Goal: Task Accomplishment & Management: Manage account settings

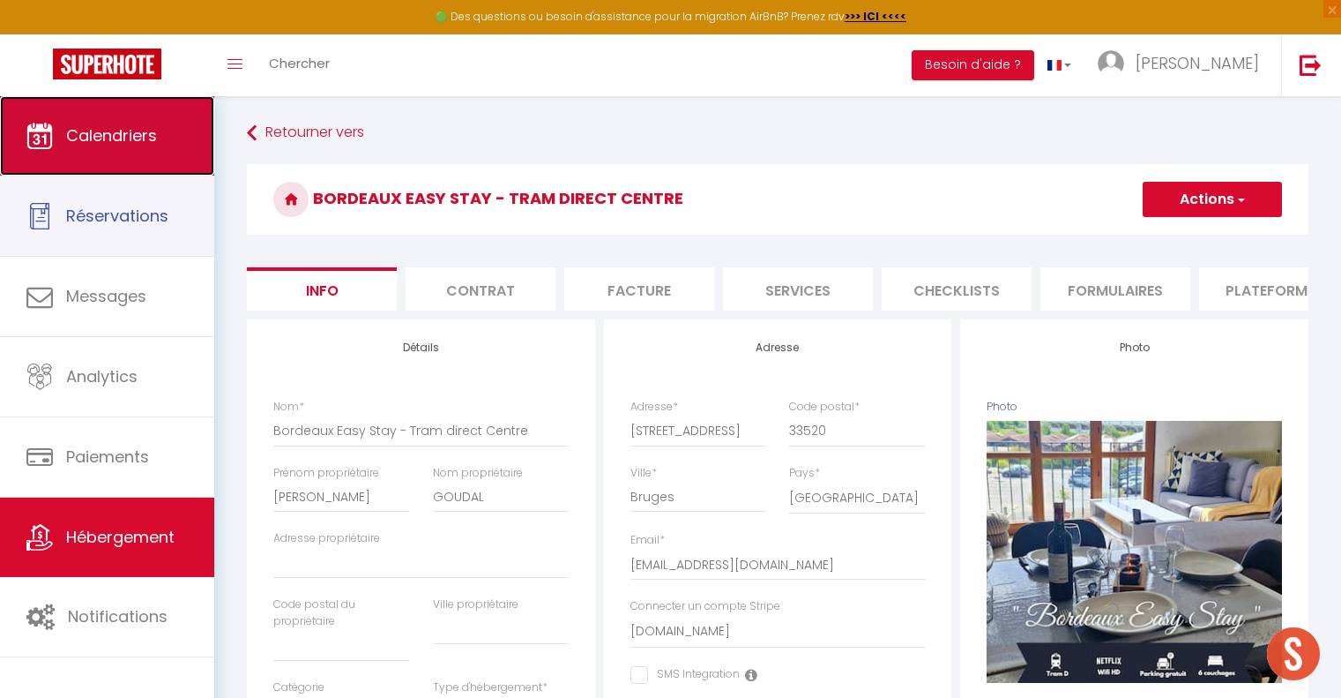
click at [130, 142] on span "Calendriers" at bounding box center [111, 135] width 91 height 22
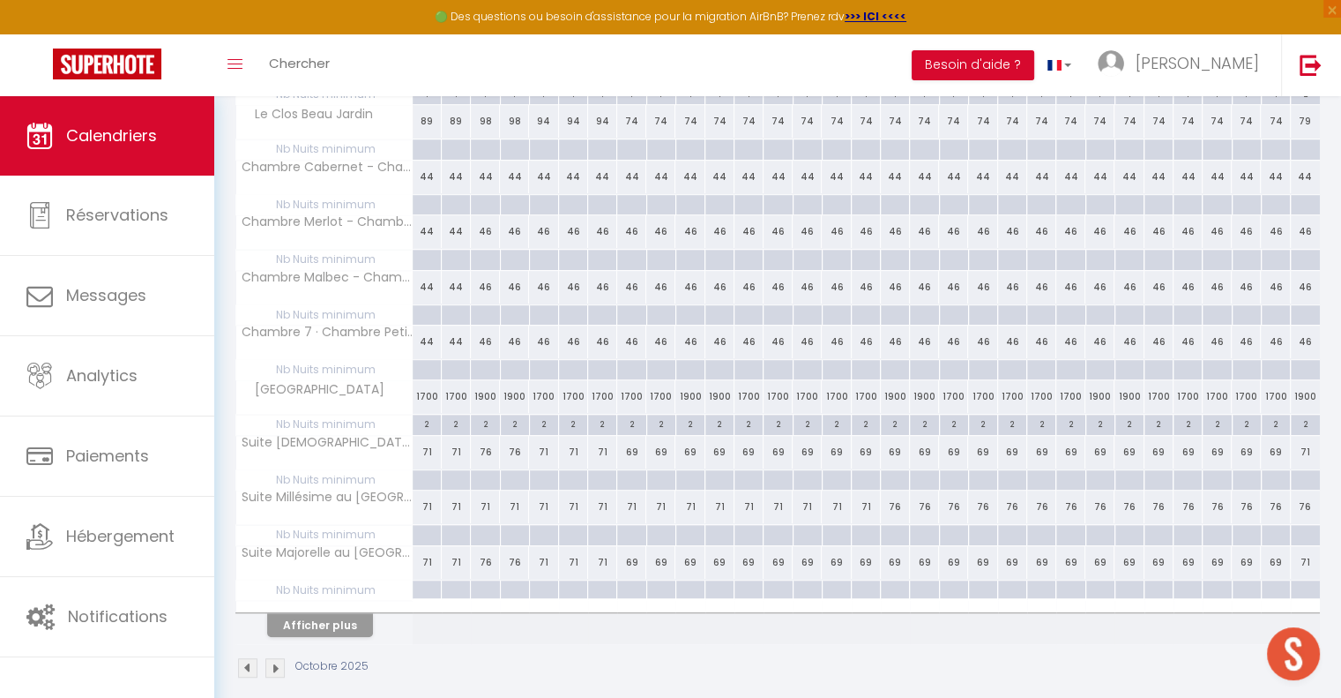
scroll to position [912, 0]
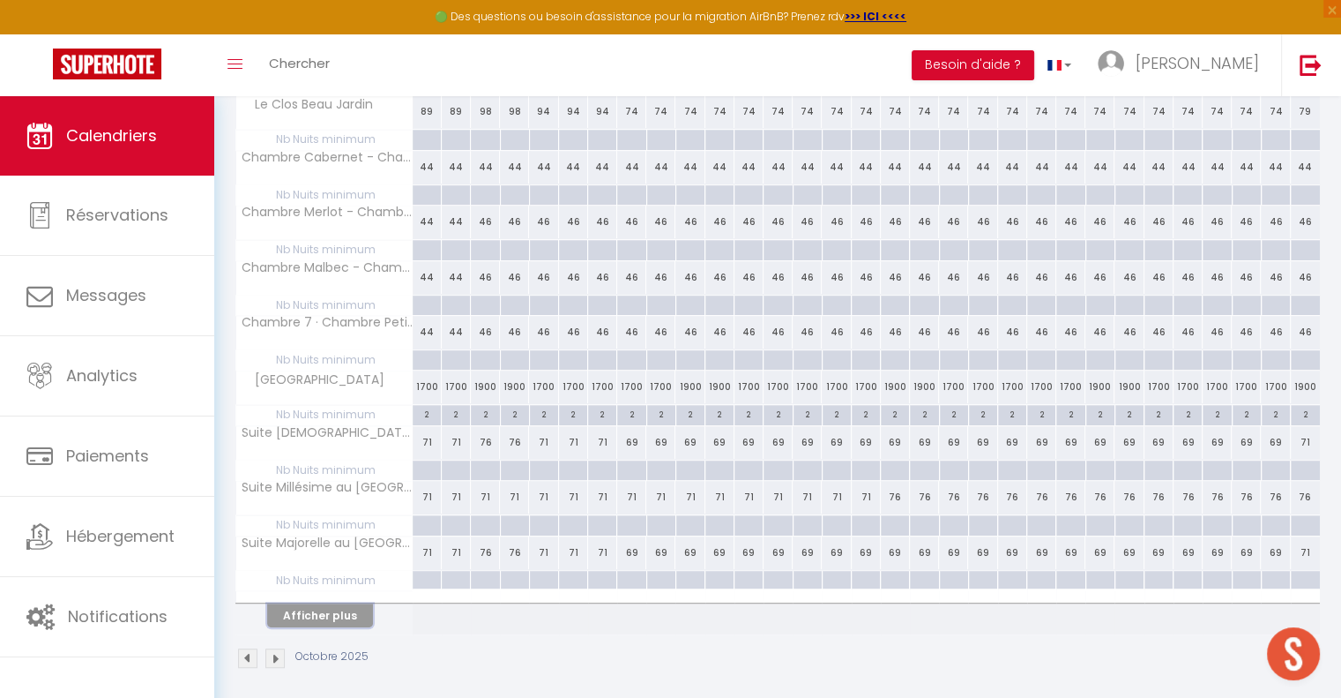
click at [346, 604] on button "Afficher plus" at bounding box center [320, 615] width 106 height 24
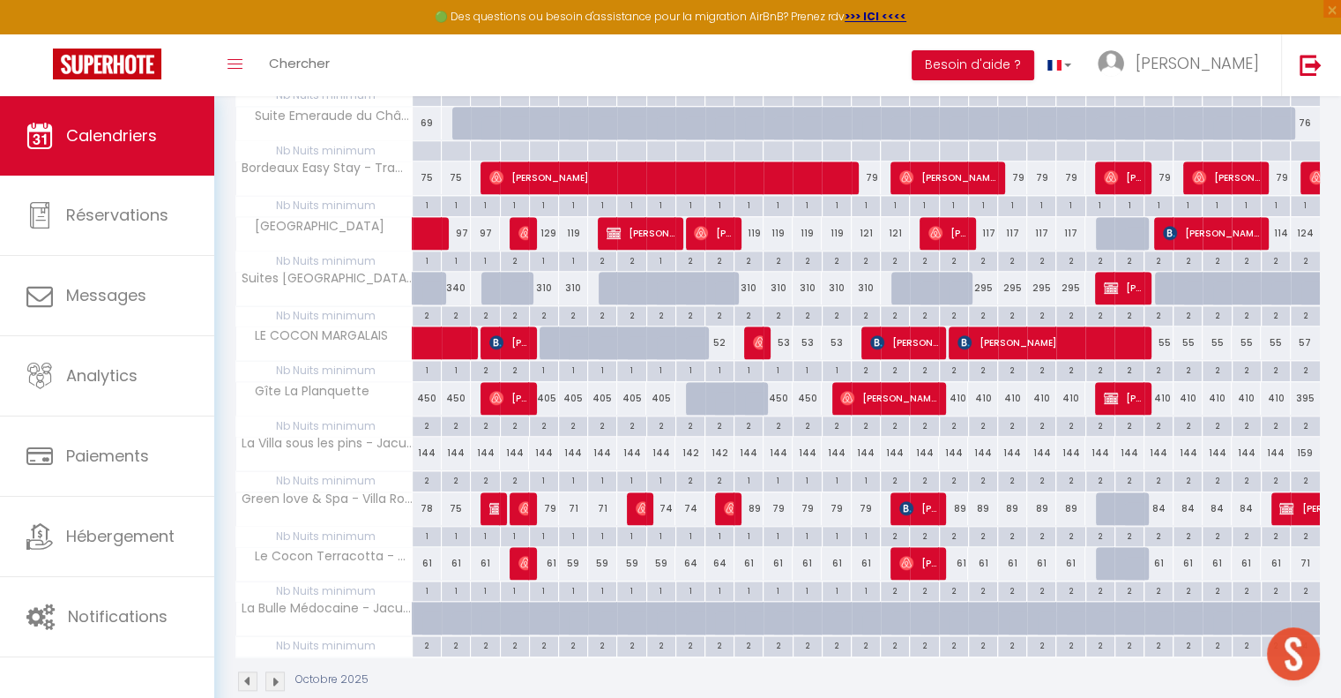
scroll to position [1526, 0]
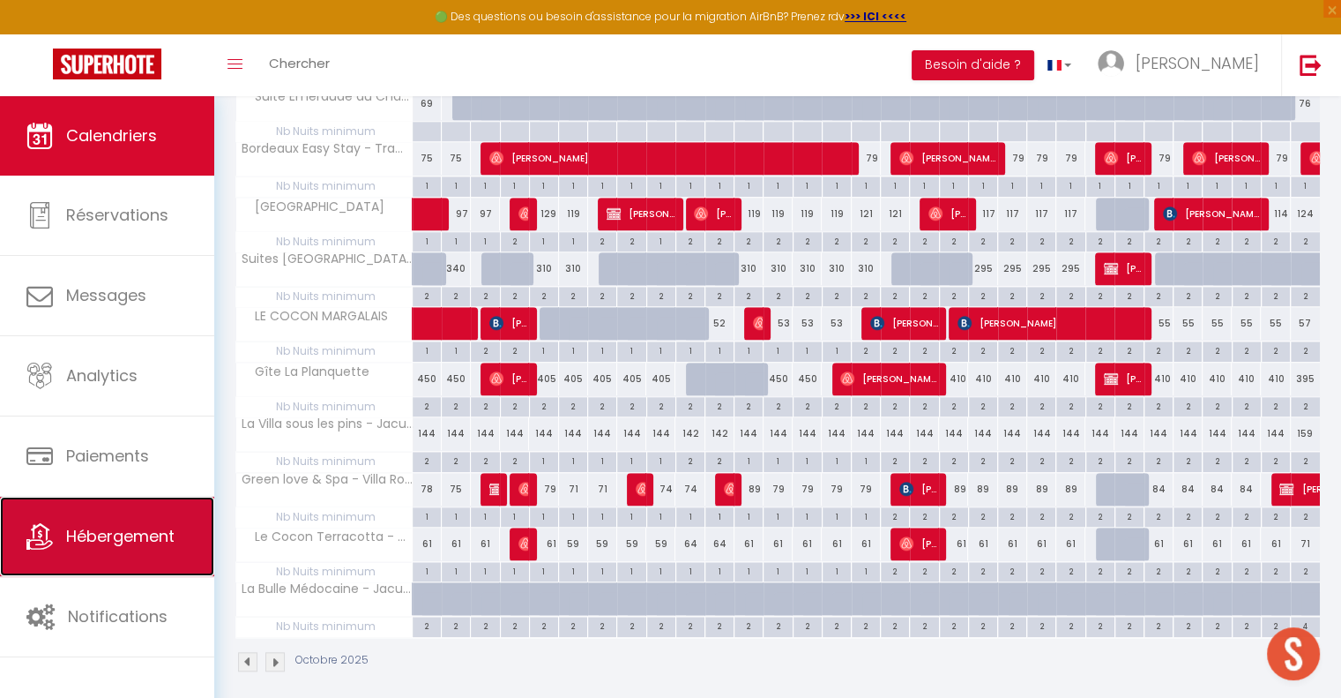
click at [117, 534] on span "Hébergement" at bounding box center [120, 536] width 108 height 22
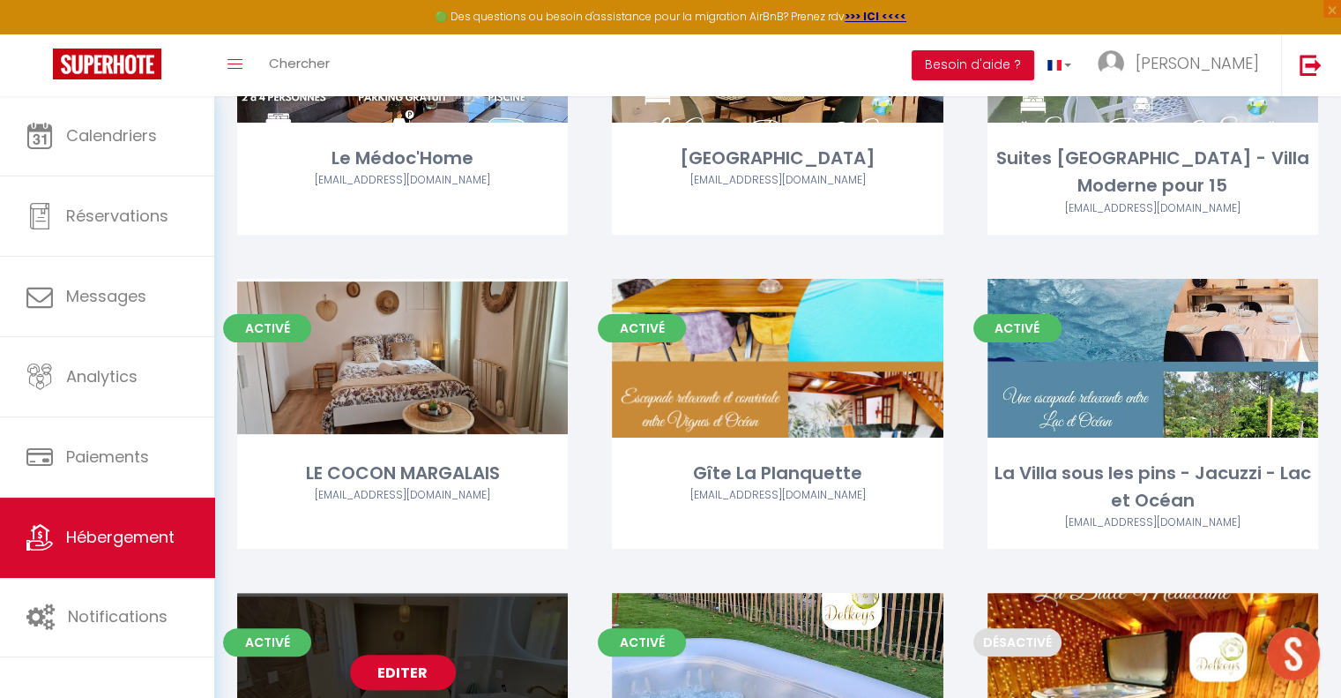
scroll to position [265, 0]
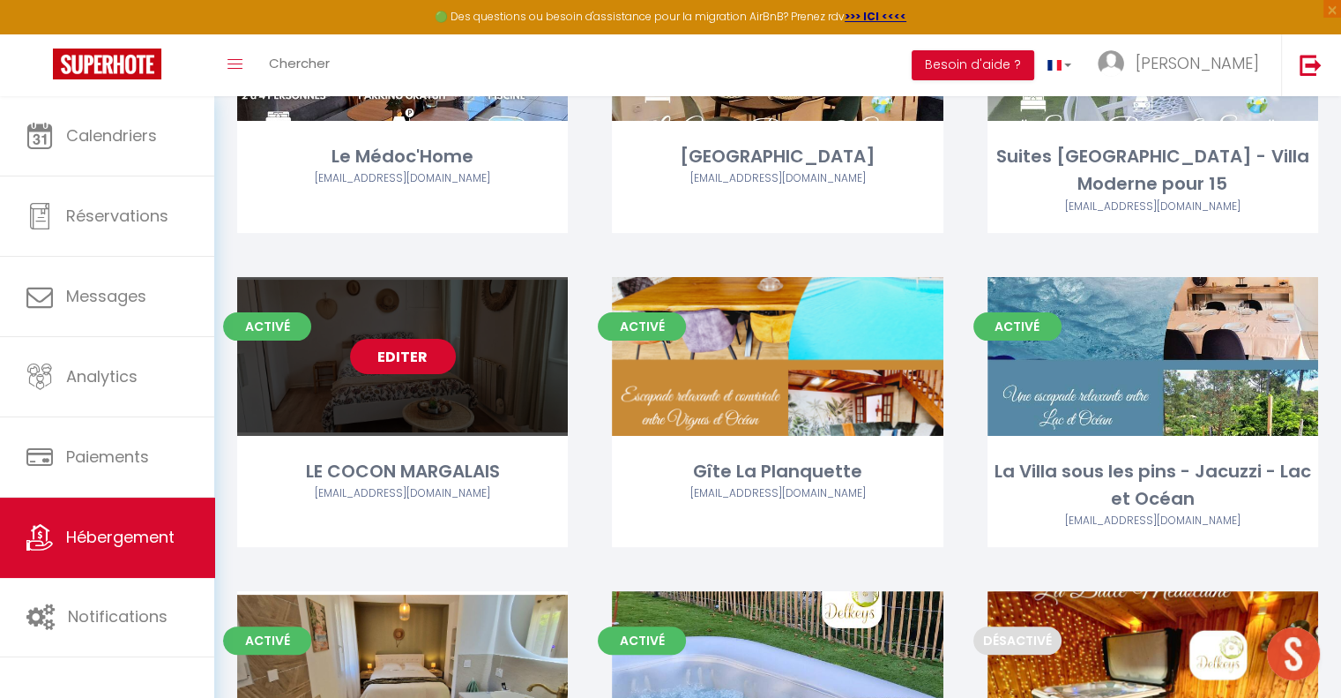
click at [405, 355] on link "Editer" at bounding box center [403, 356] width 106 height 35
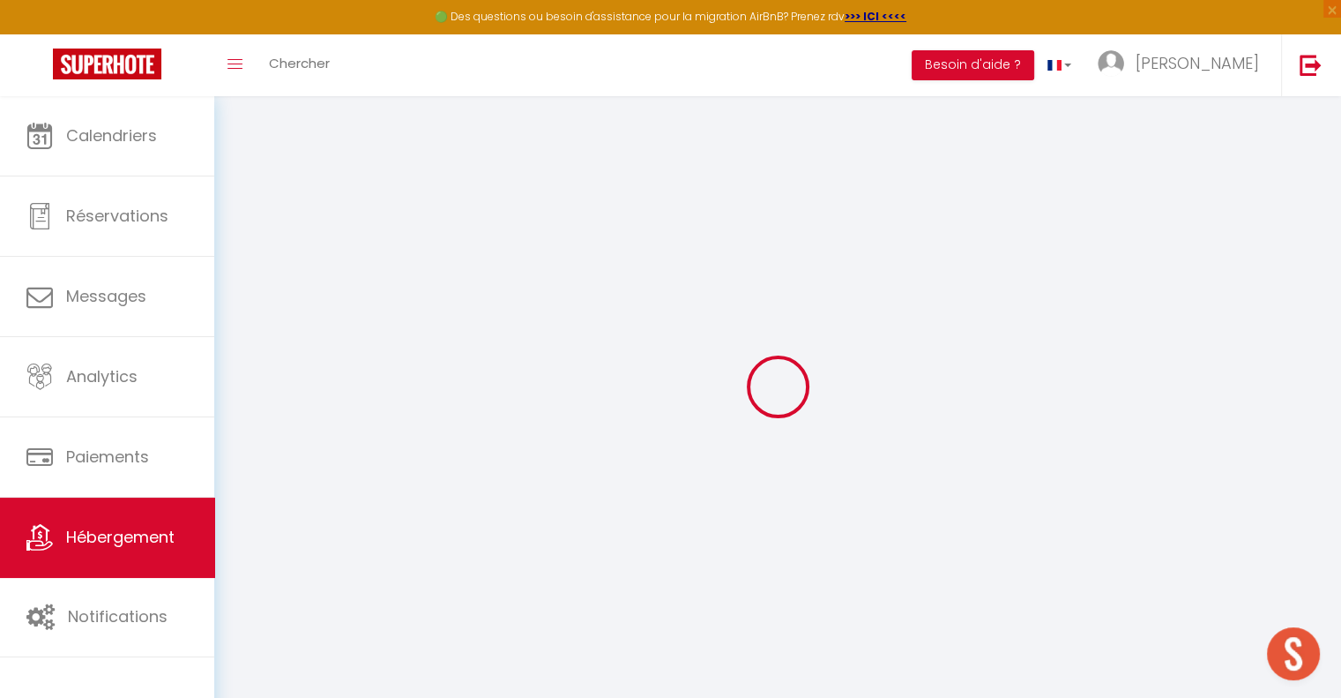
select select
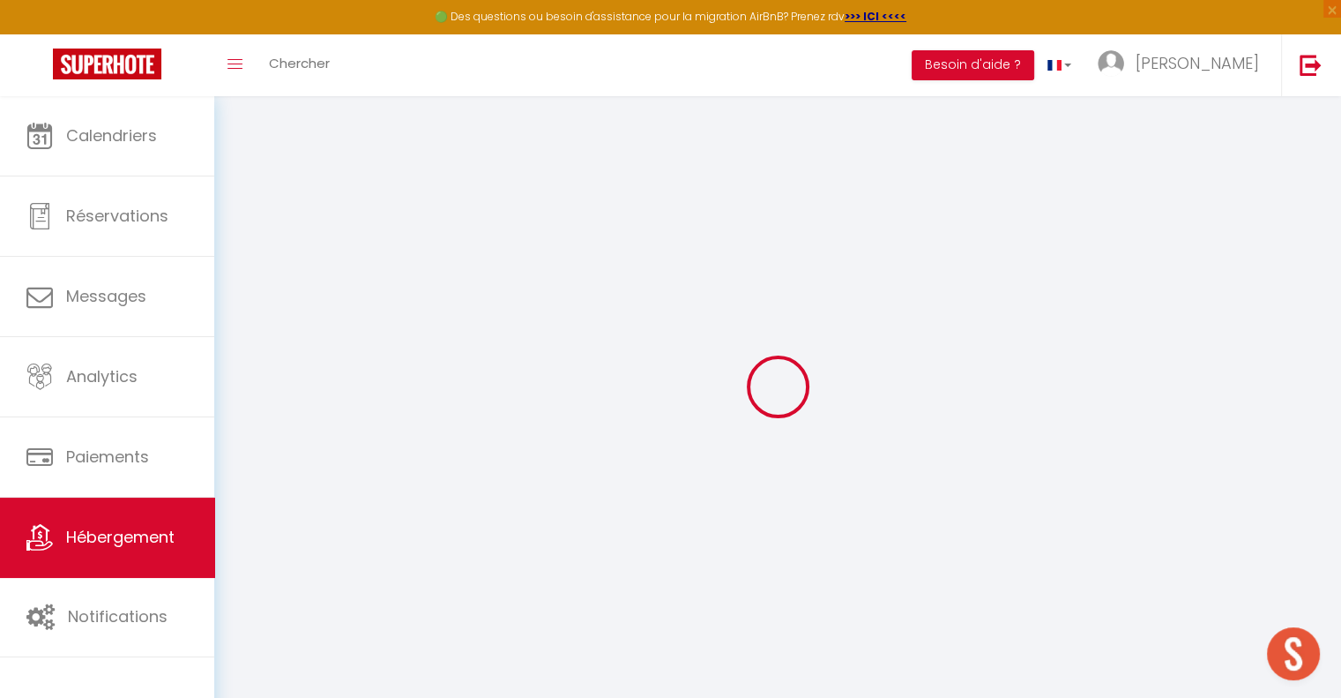
select select
checkbox input "false"
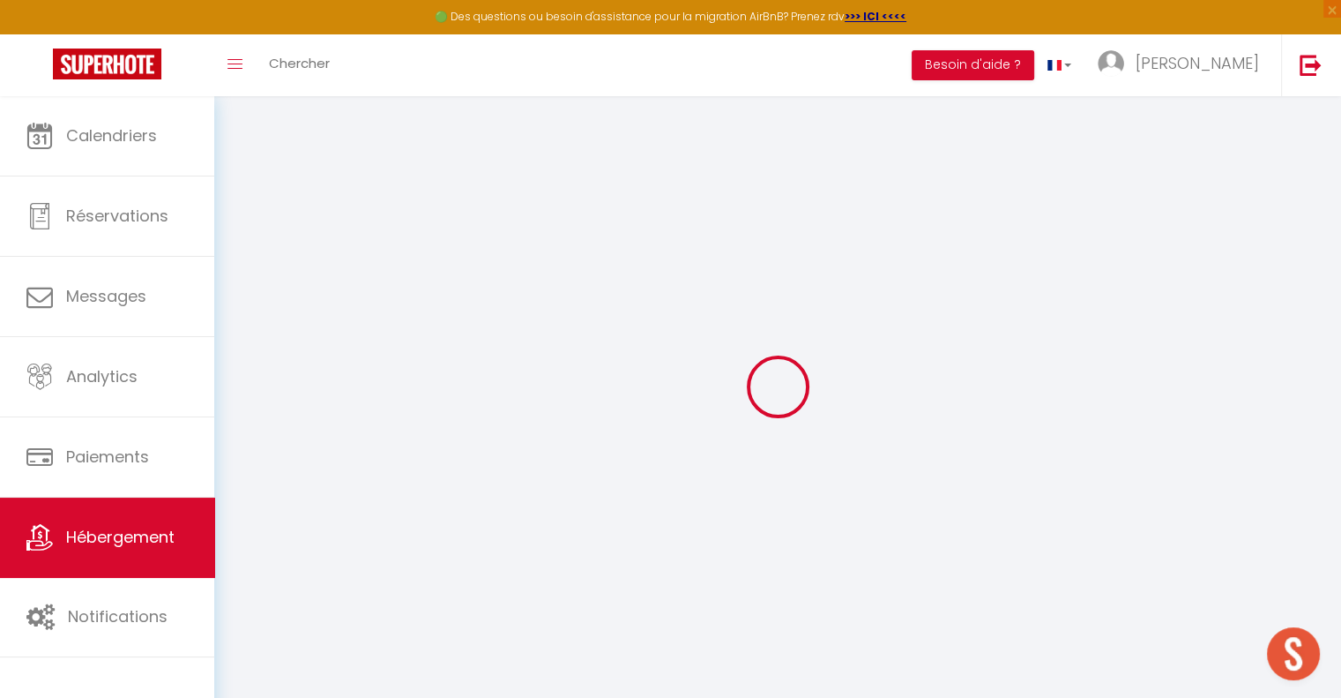
checkbox input "false"
select select "16:00"
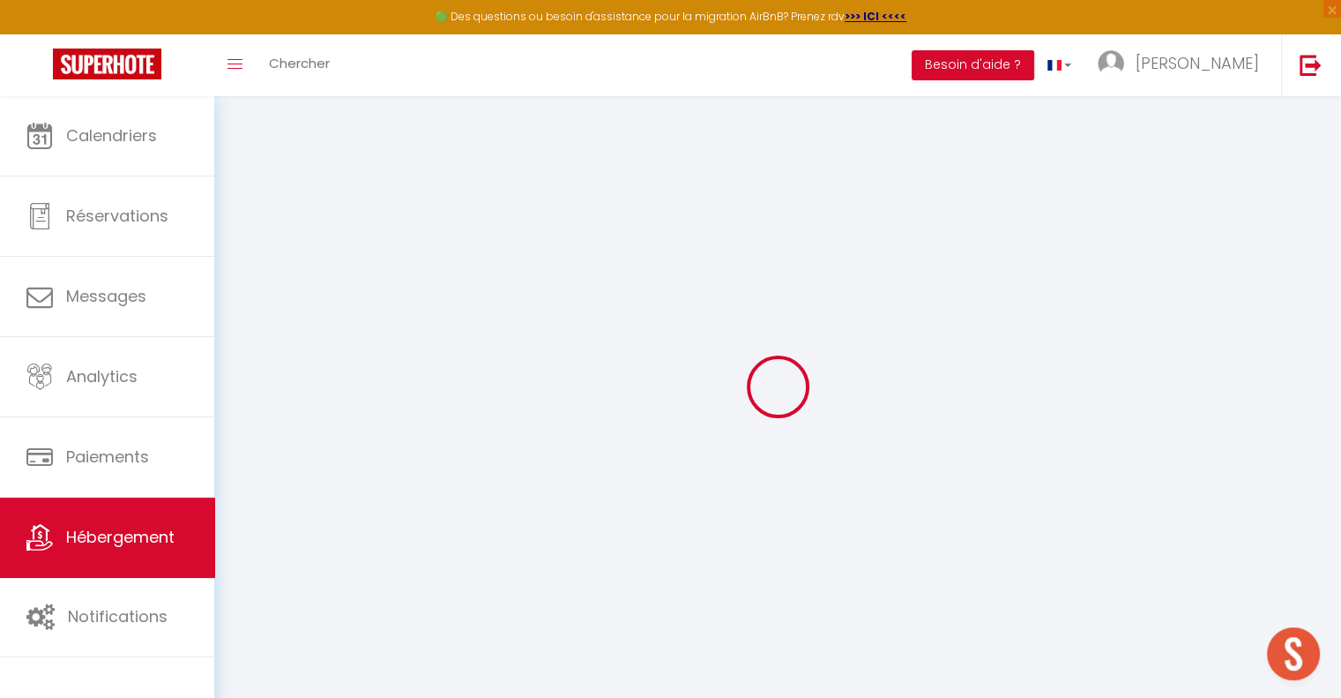
select select
select select "11:00"
select select "30"
select select "120"
select select "20:00"
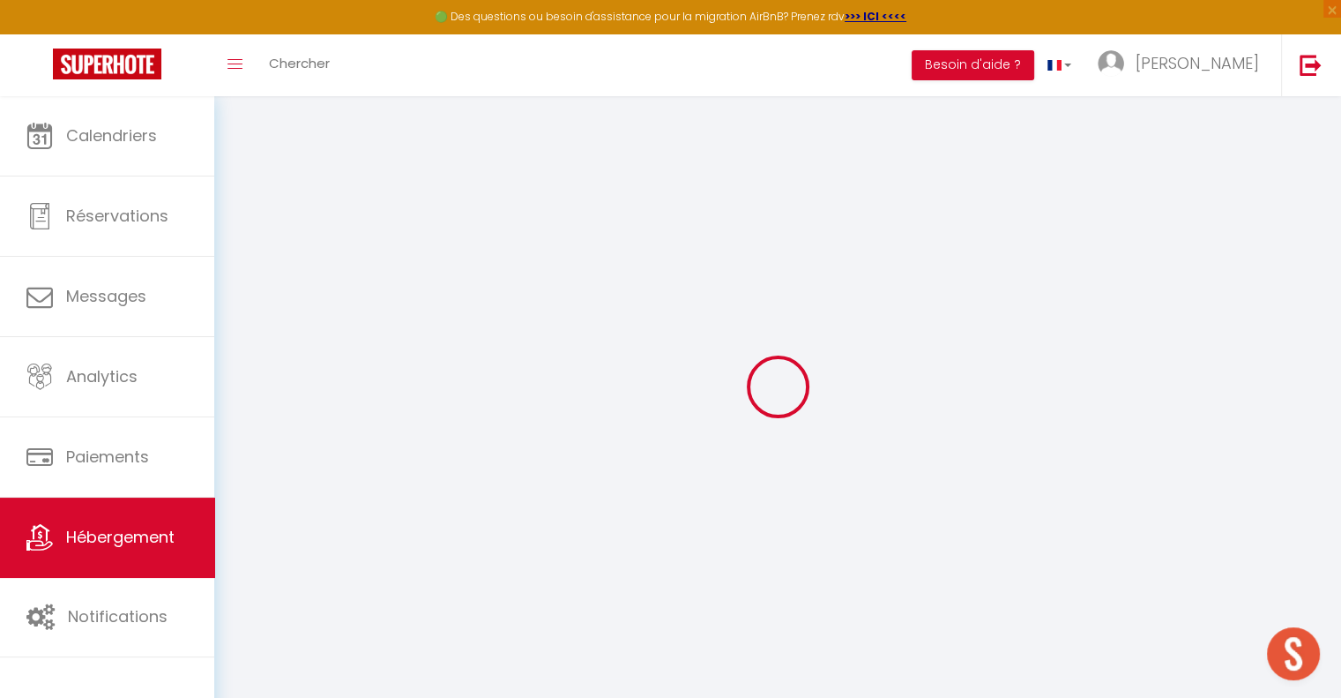
select select
checkbox input "false"
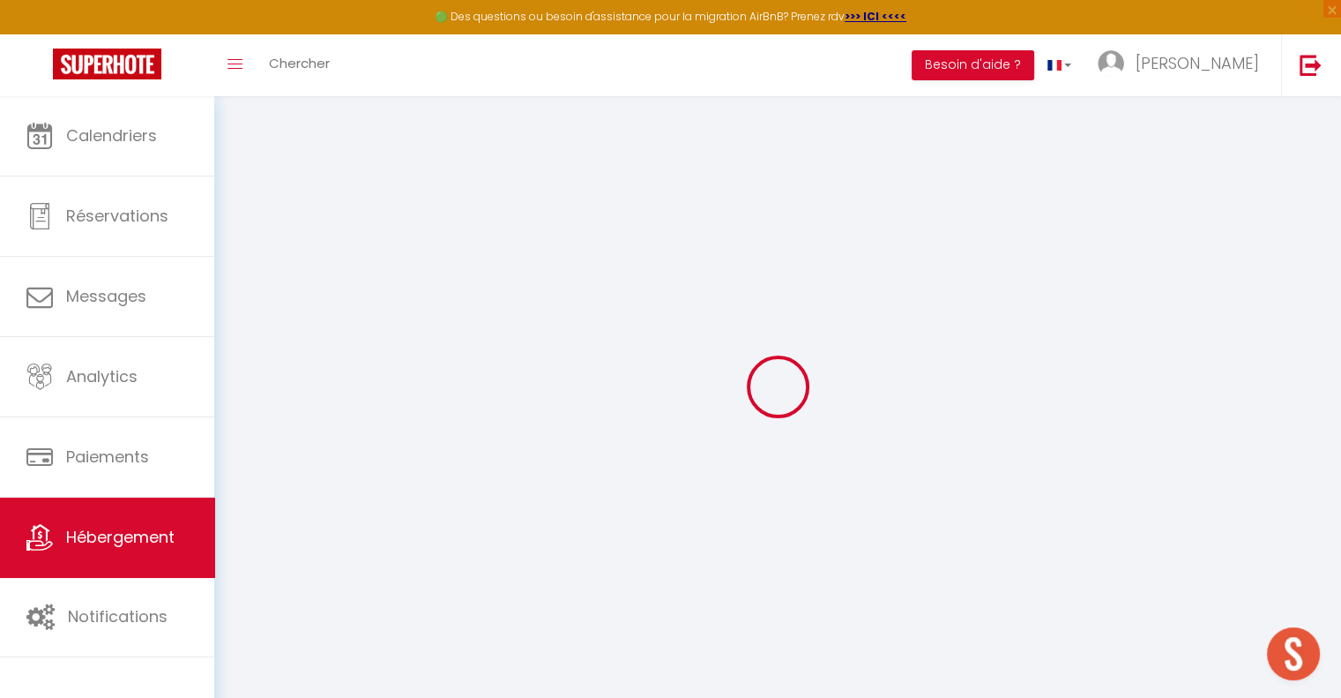
select select
checkbox input "false"
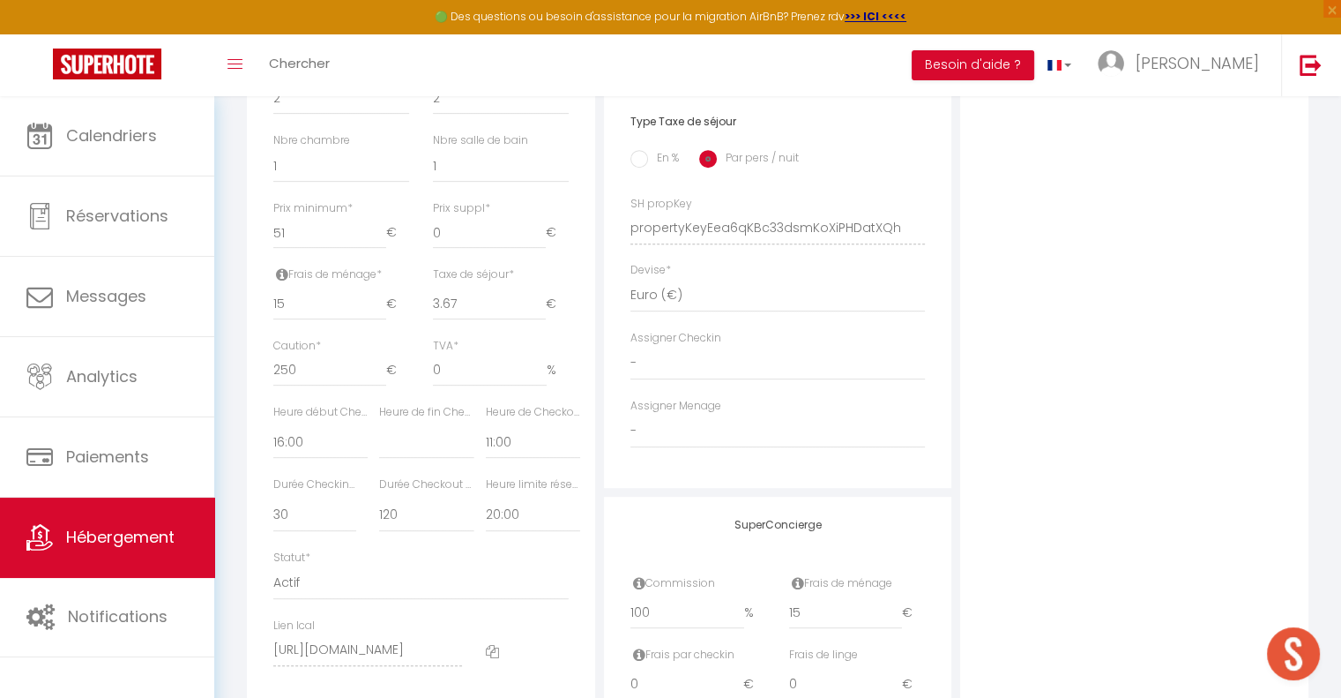
scroll to position [691, 0]
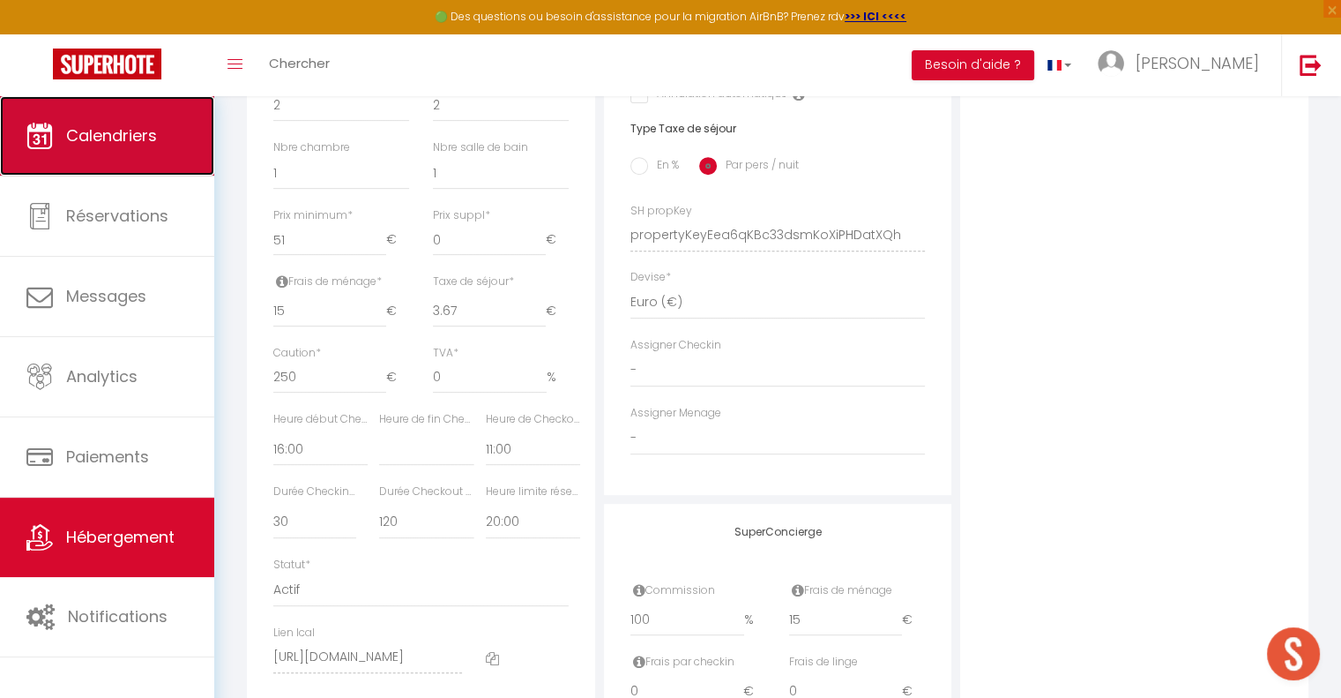
click at [110, 140] on span "Calendriers" at bounding box center [111, 135] width 91 height 22
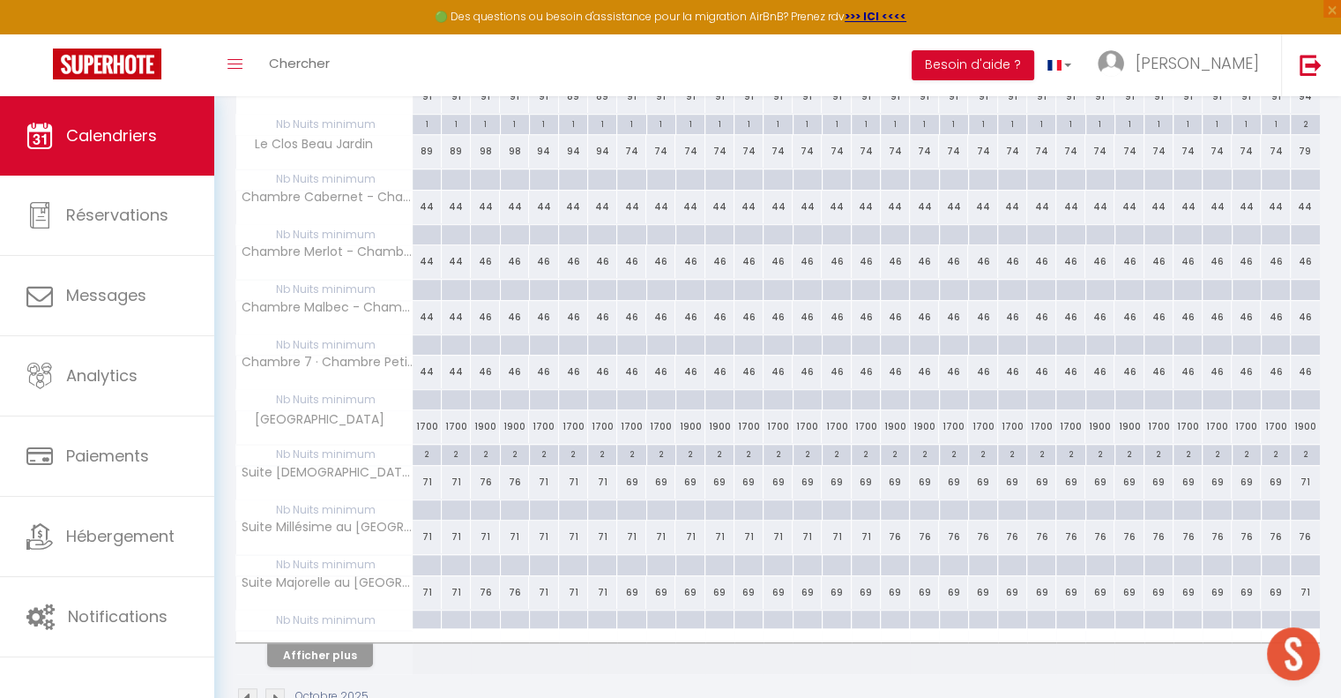
scroll to position [912, 0]
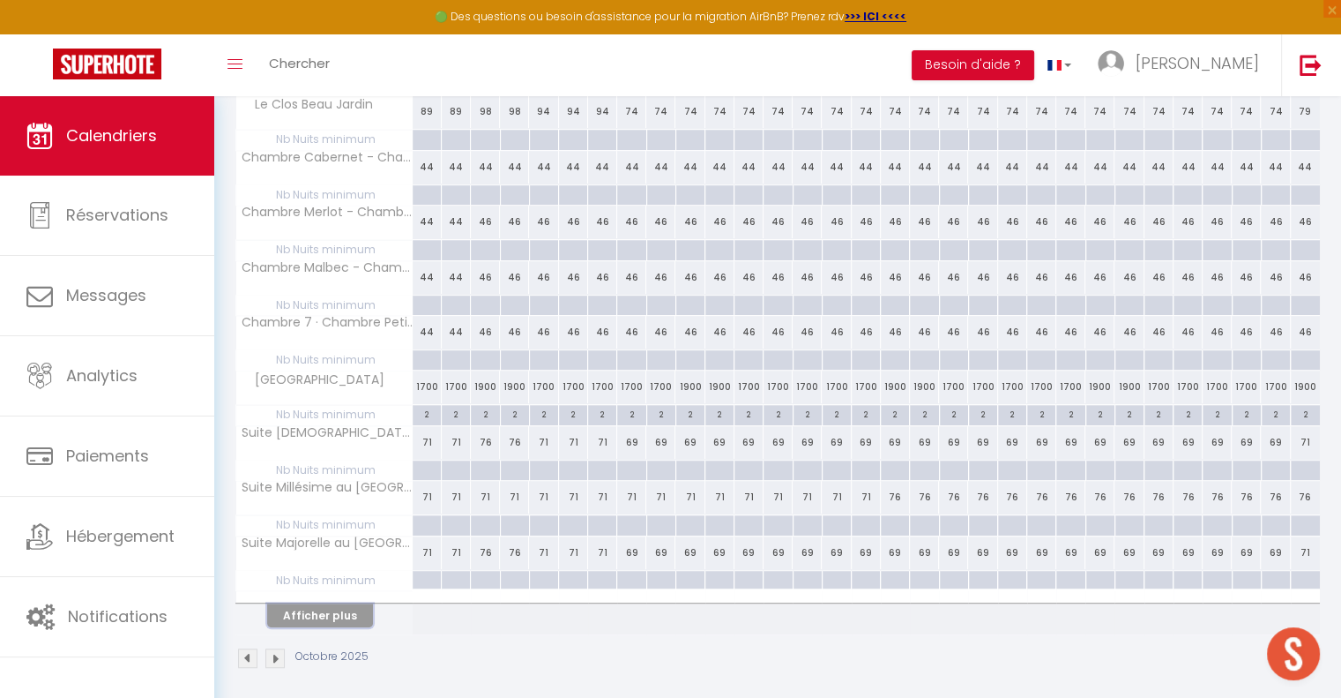
click at [326, 606] on button "Afficher plus" at bounding box center [320, 615] width 106 height 24
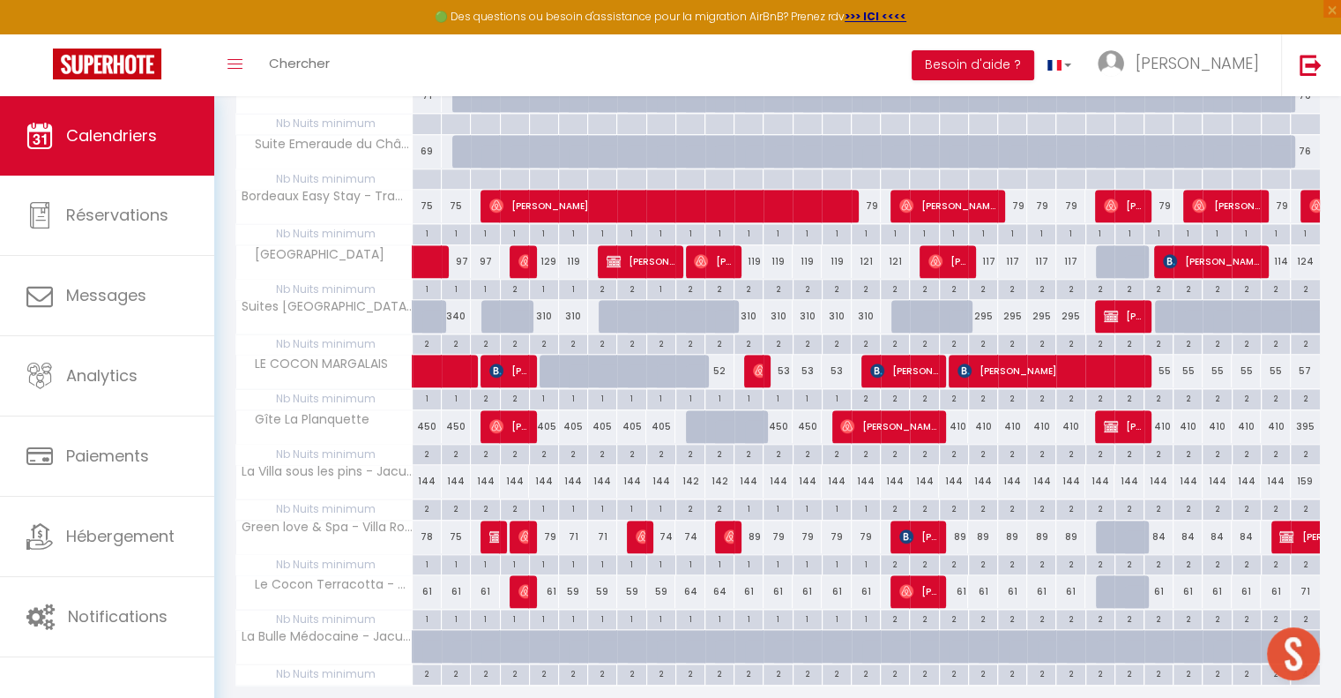
scroll to position [1438, 0]
